Goal: Check status: Check status

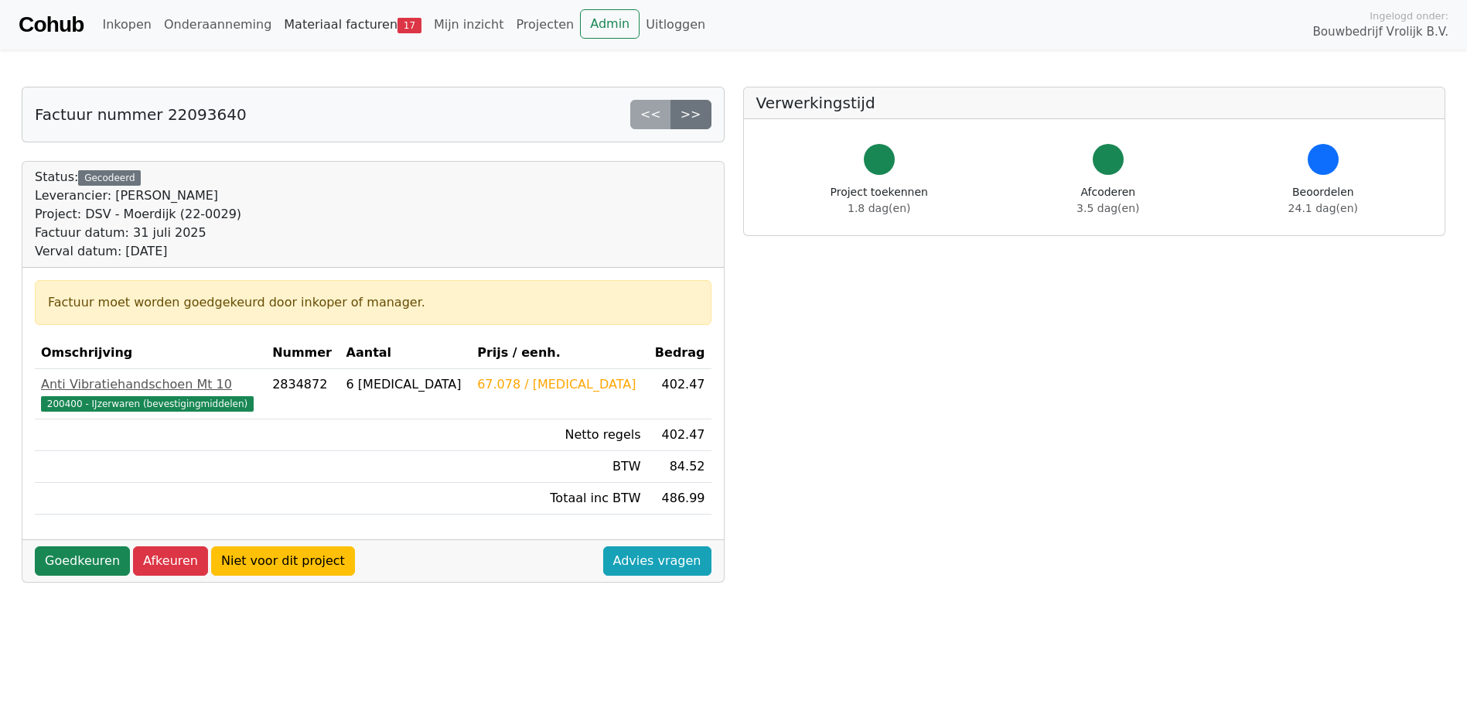
click at [288, 35] on link "Materiaal facturen 17" at bounding box center [353, 24] width 150 height 31
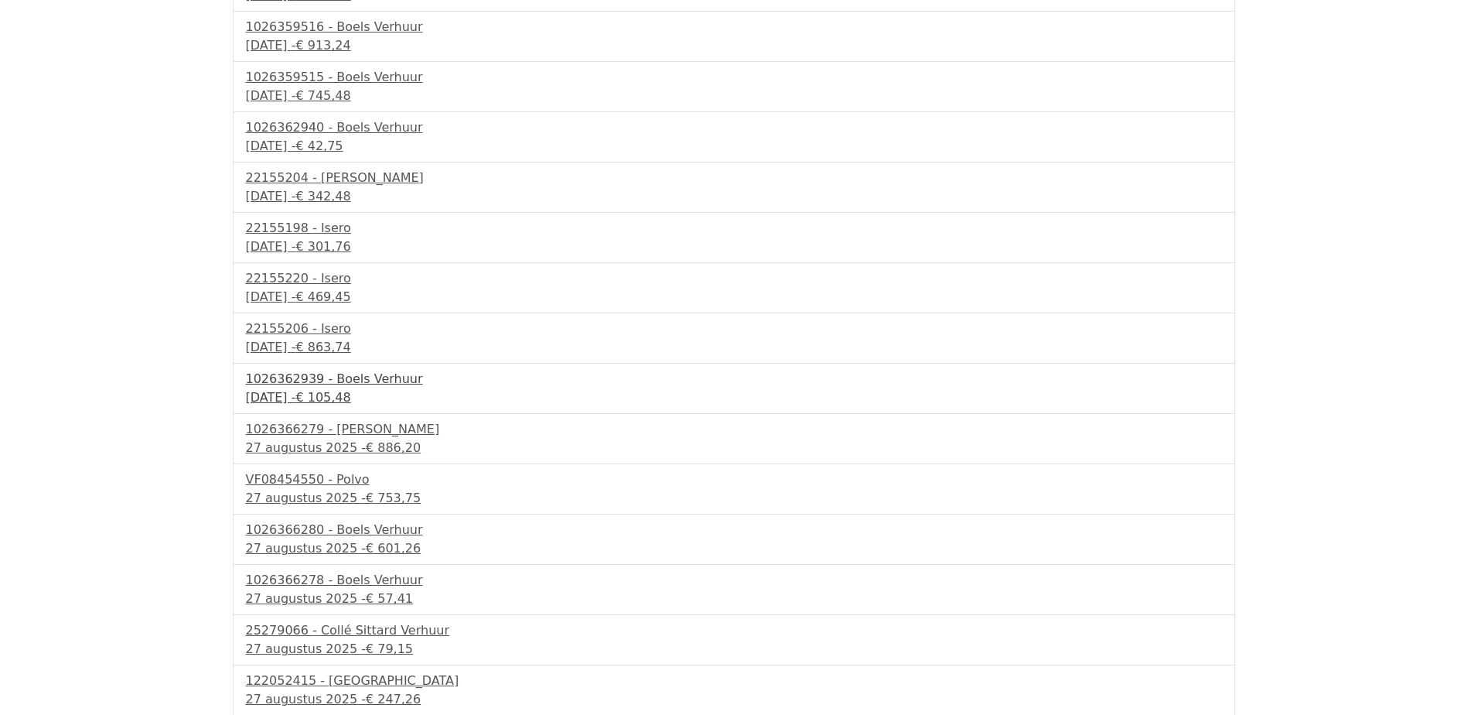
scroll to position [314, 0]
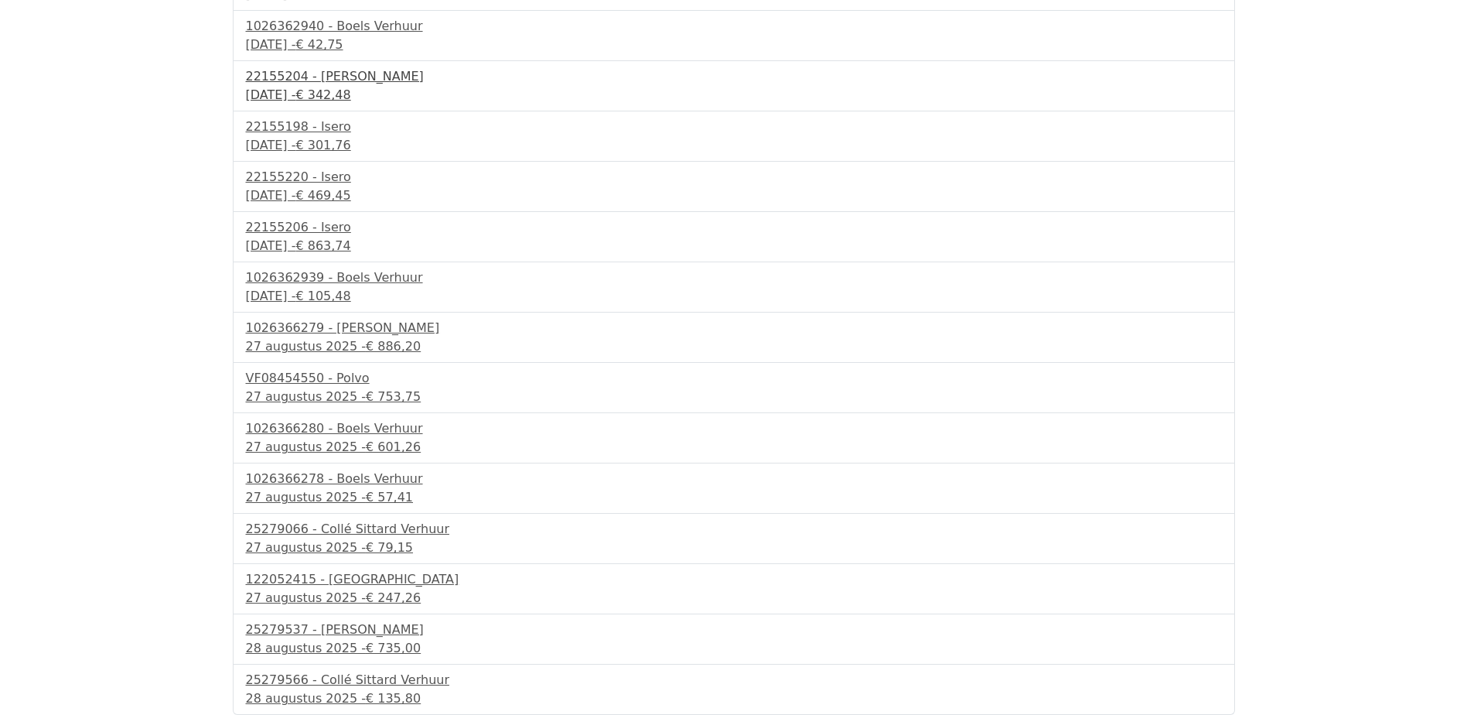
click at [299, 94] on div "26 augustus 2025 - € 342,48" at bounding box center [734, 95] width 976 height 19
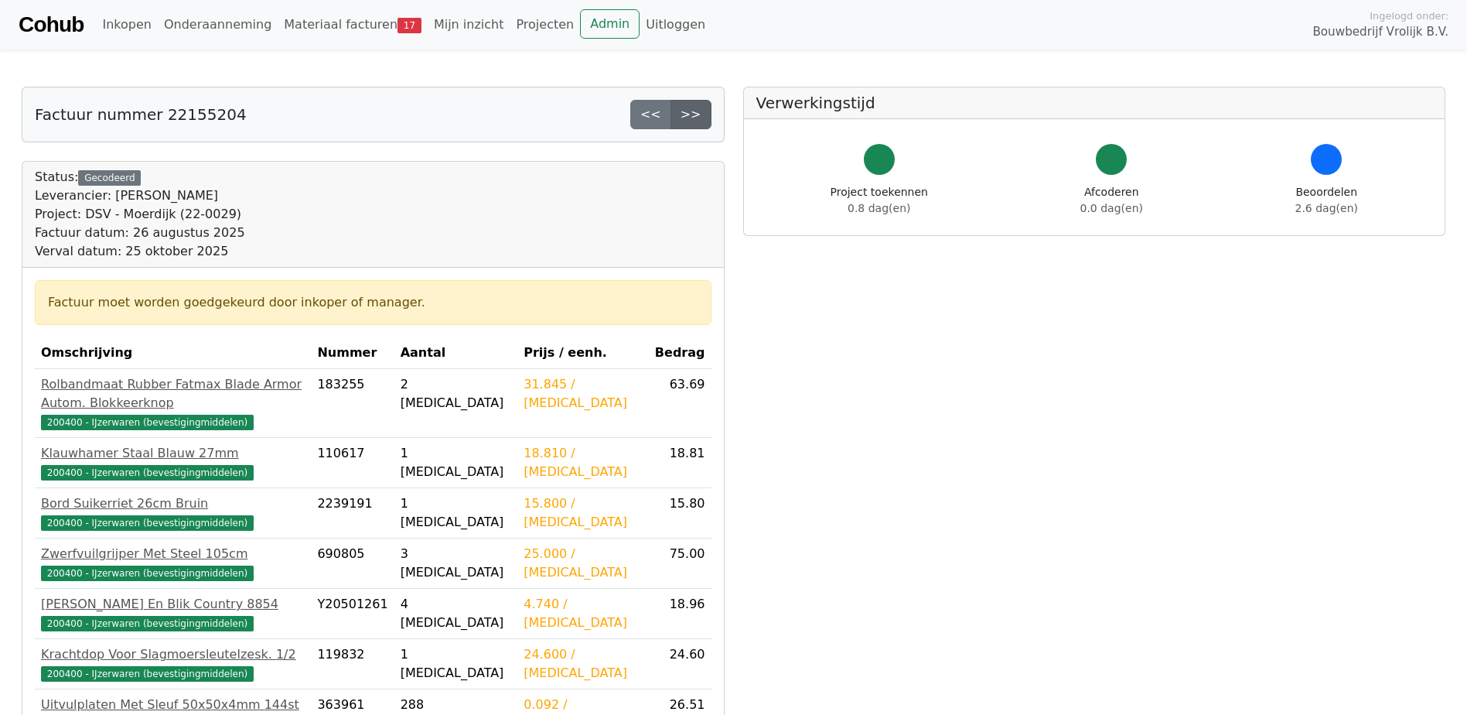
click at [702, 117] on link ">>" at bounding box center [691, 114] width 41 height 29
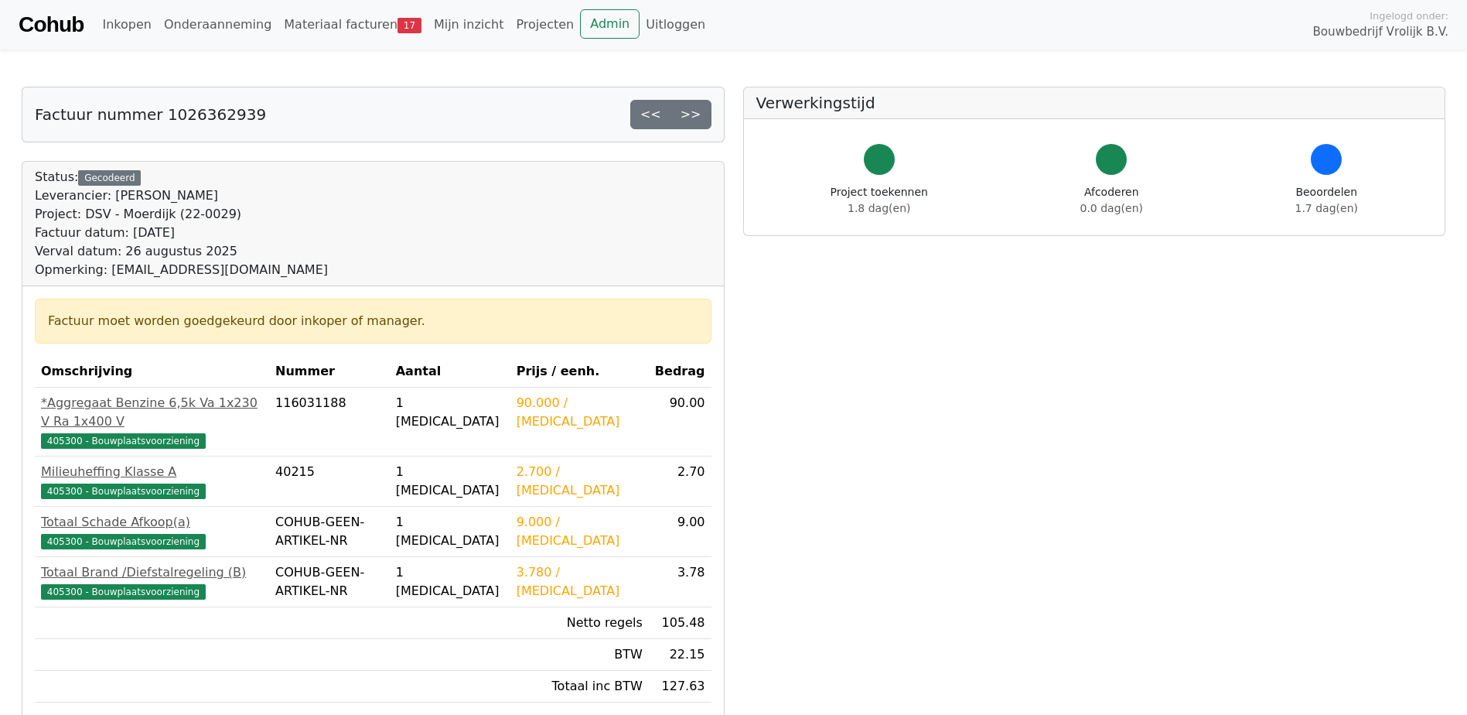
click at [702, 117] on link ">>" at bounding box center [691, 114] width 41 height 29
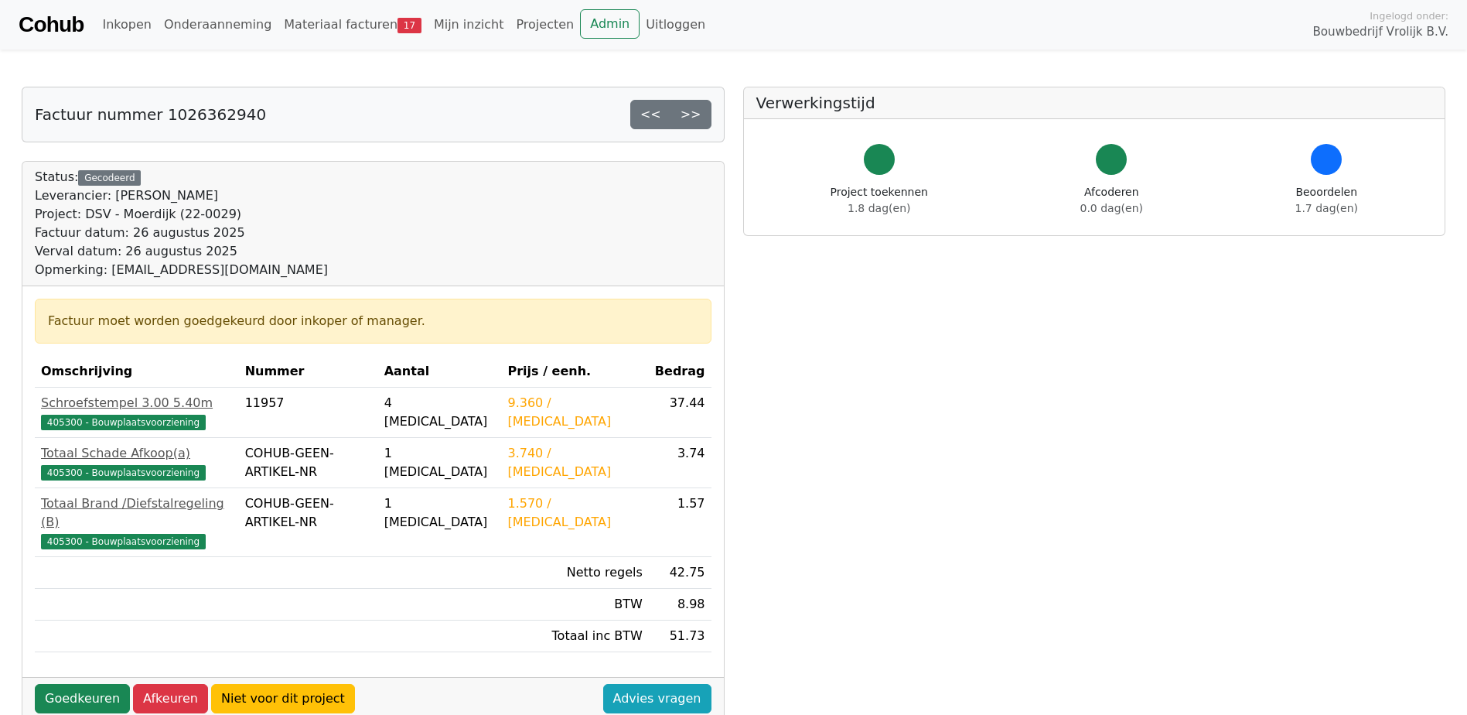
click at [702, 117] on link ">>" at bounding box center [691, 114] width 41 height 29
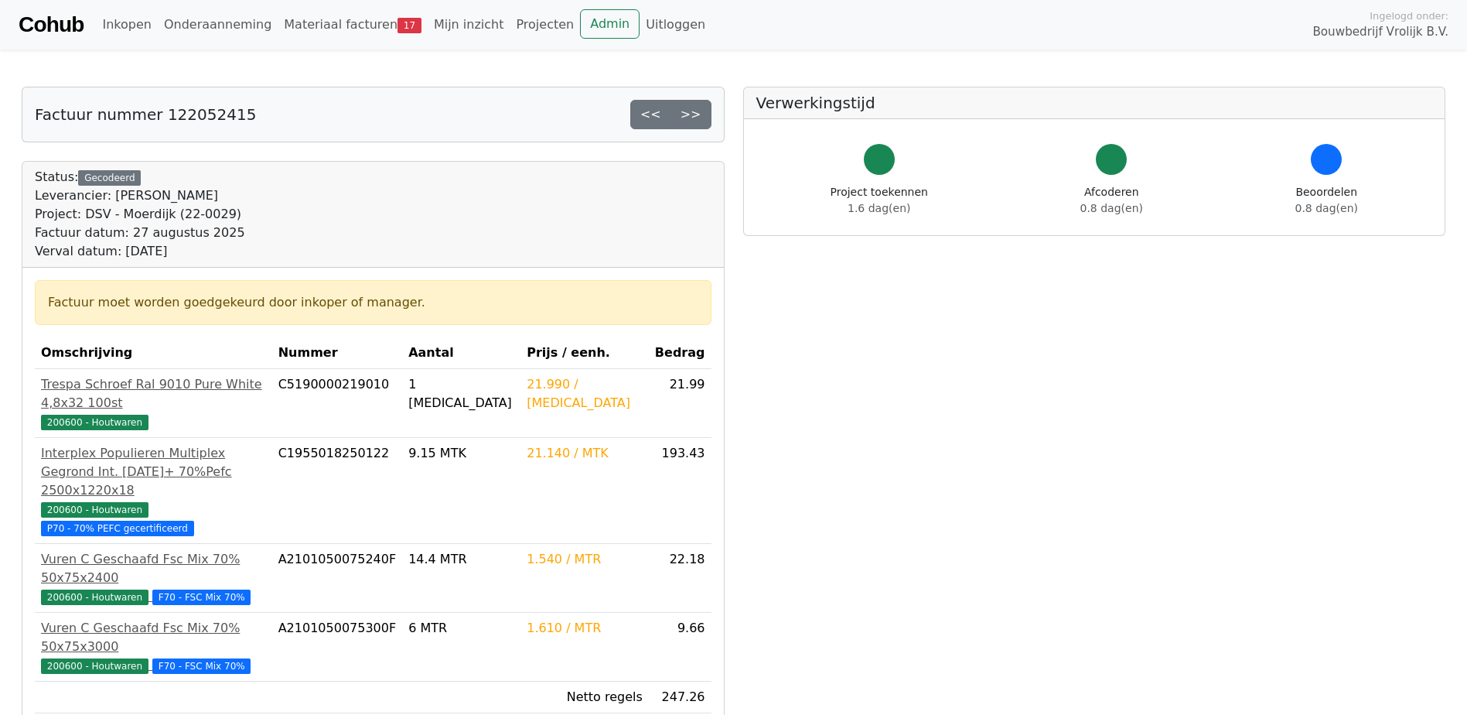
click at [702, 117] on link ">>" at bounding box center [691, 114] width 41 height 29
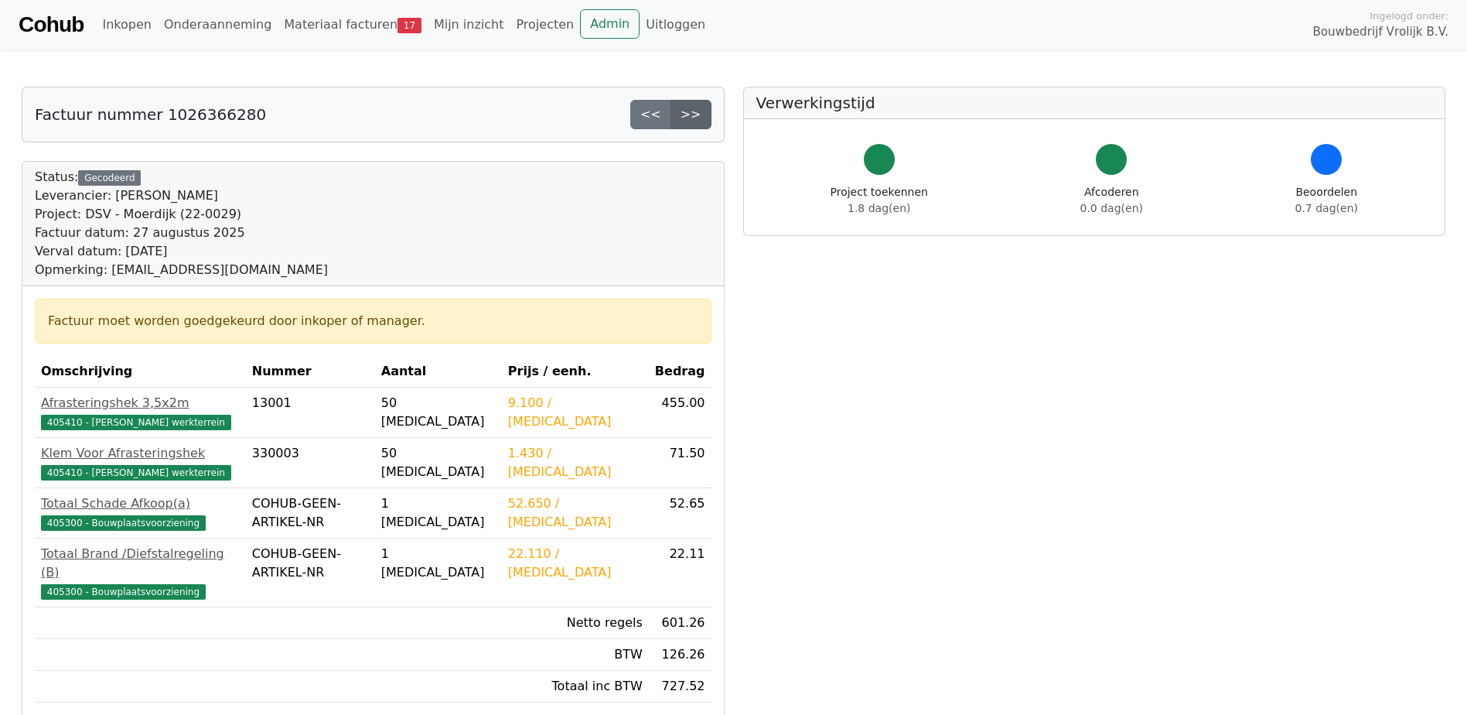
click at [687, 123] on link ">>" at bounding box center [691, 114] width 41 height 29
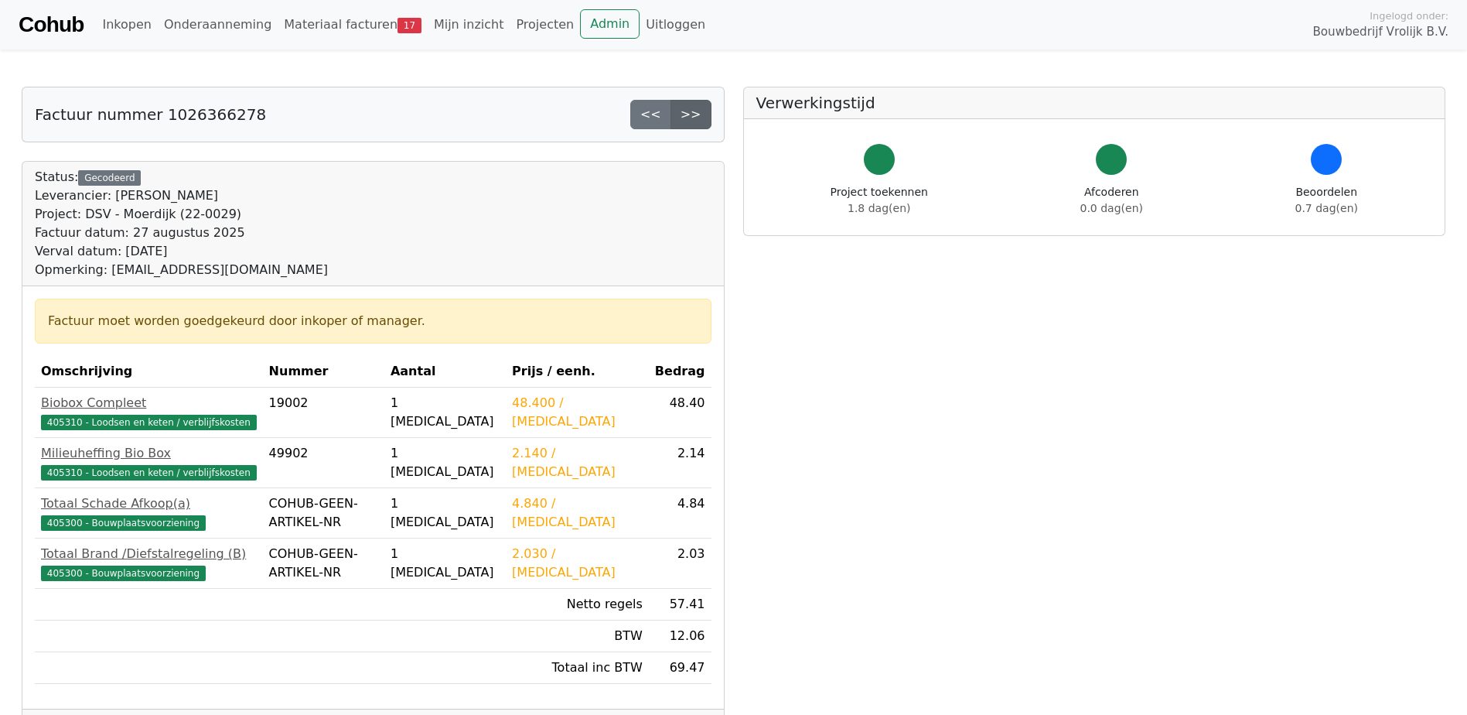
click at [689, 116] on link ">>" at bounding box center [691, 114] width 41 height 29
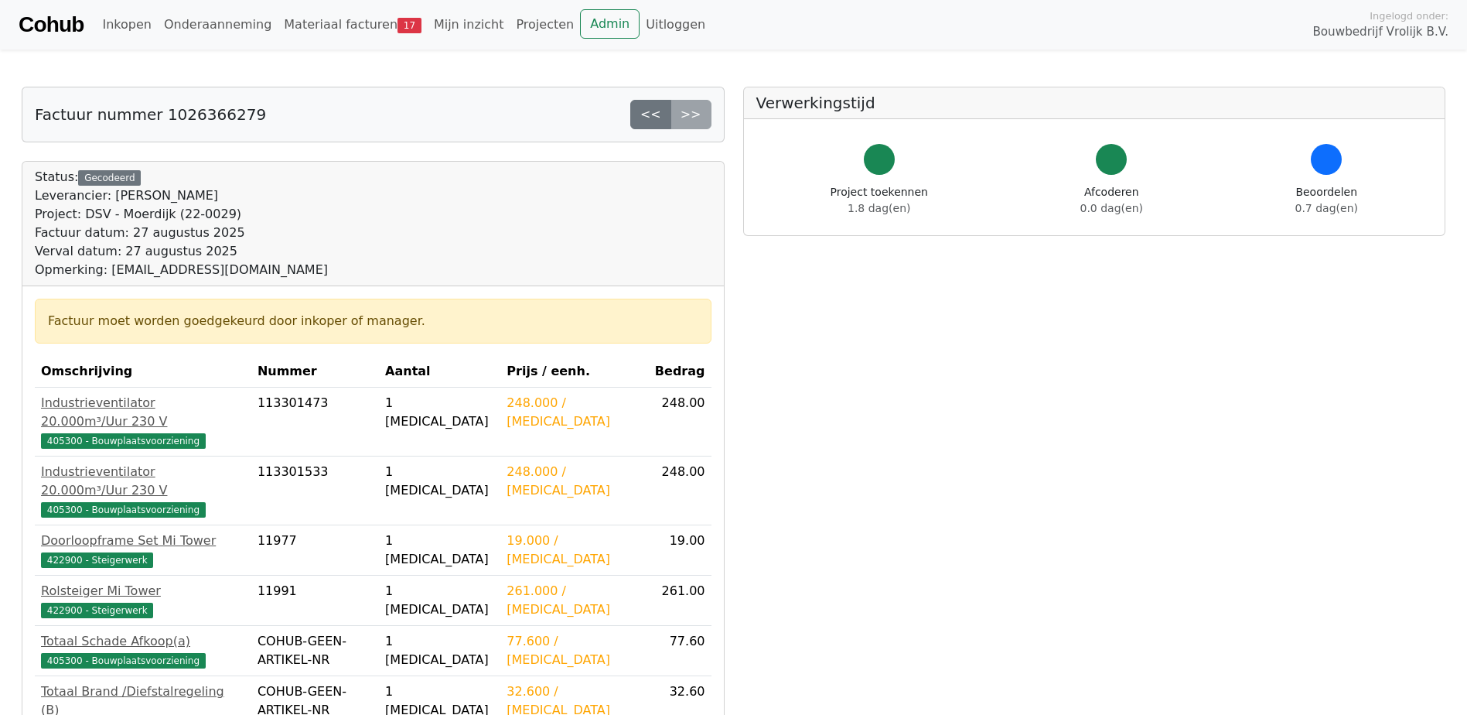
click at [689, 116] on div "<< >>" at bounding box center [670, 114] width 81 height 29
click at [337, 23] on link "Materiaal facturen 17" at bounding box center [353, 24] width 150 height 31
